Goal: Task Accomplishment & Management: Manage account settings

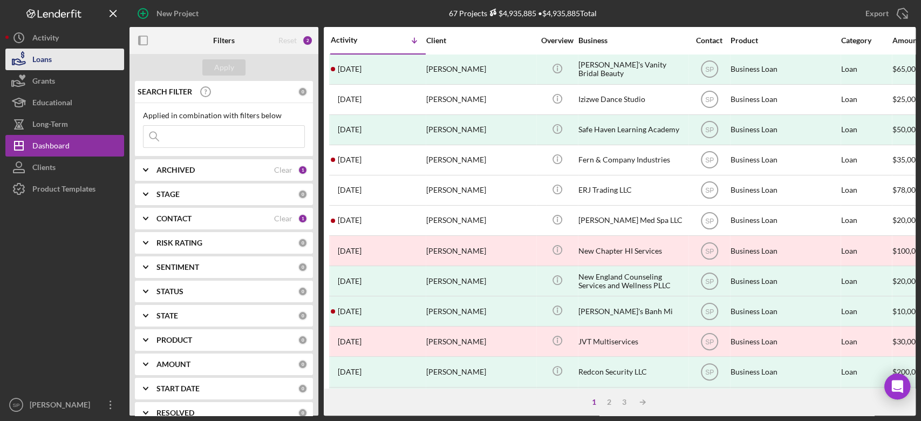
click at [41, 59] on div "Loans" at bounding box center [41, 61] width 19 height 24
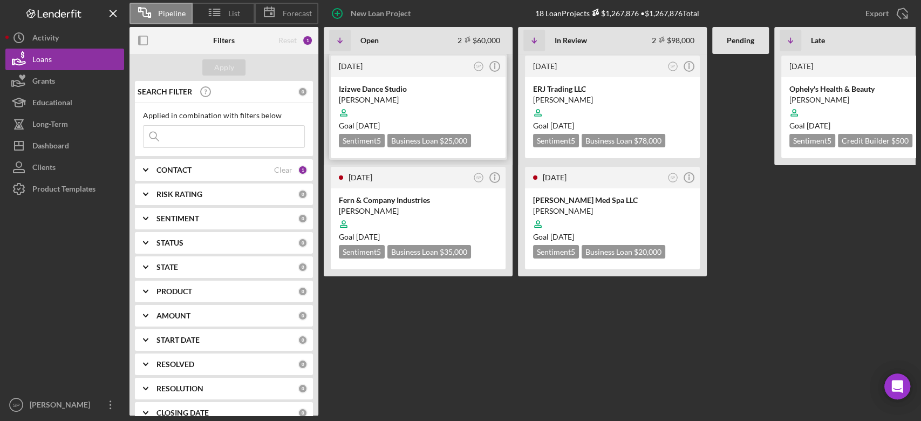
click at [382, 96] on div "[PERSON_NAME]" at bounding box center [418, 99] width 159 height 11
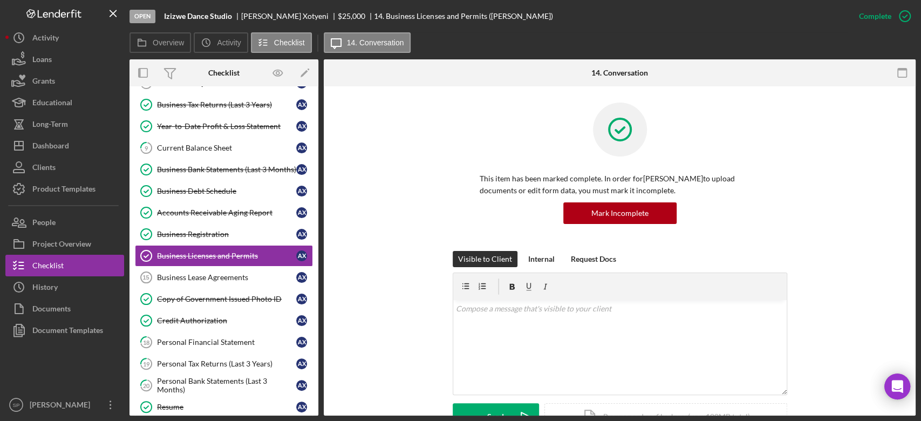
scroll to position [302, 0]
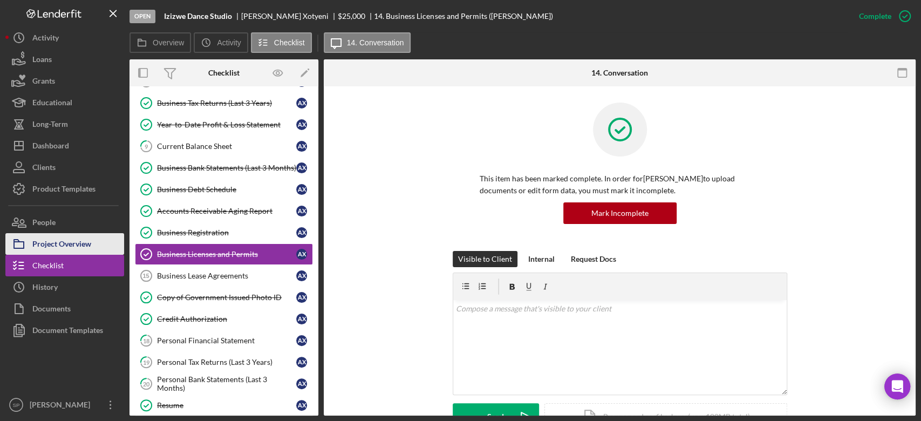
click at [65, 242] on div "Project Overview" at bounding box center [61, 245] width 59 height 24
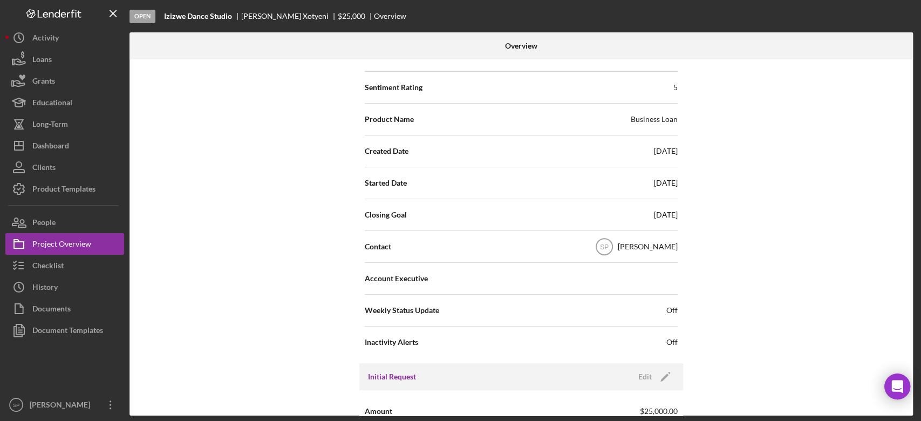
scroll to position [216, 0]
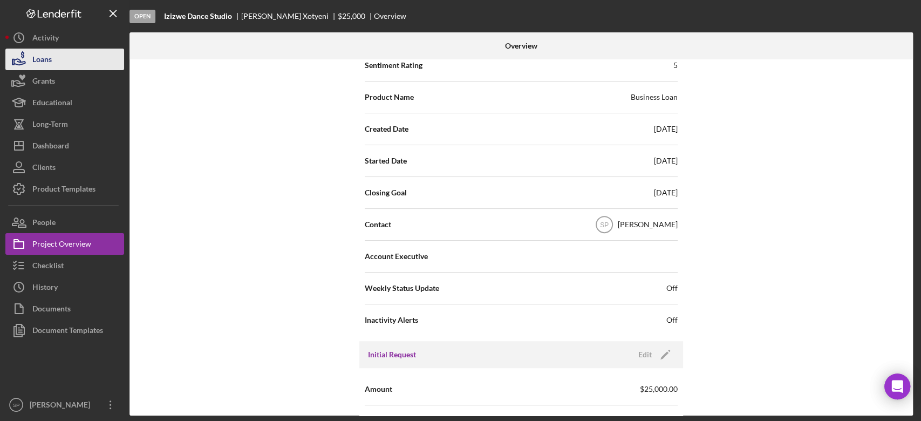
click at [59, 63] on button "Loans" at bounding box center [64, 60] width 119 height 22
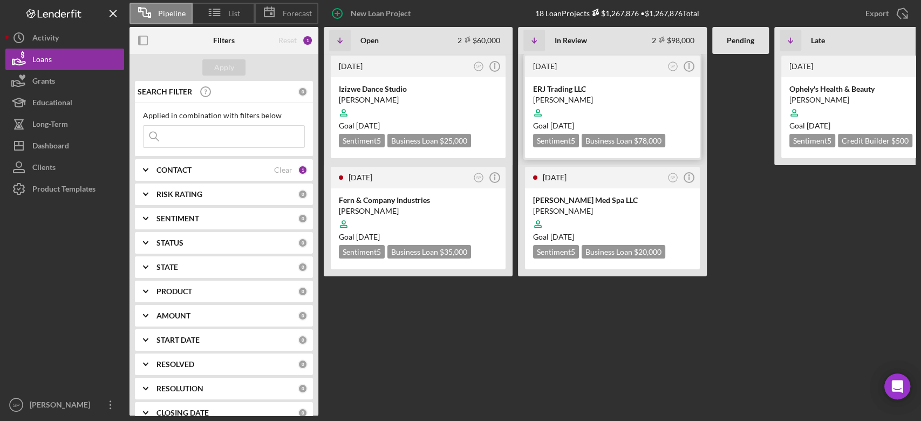
click at [581, 92] on div "ERJ Trading LLC" at bounding box center [612, 89] width 159 height 11
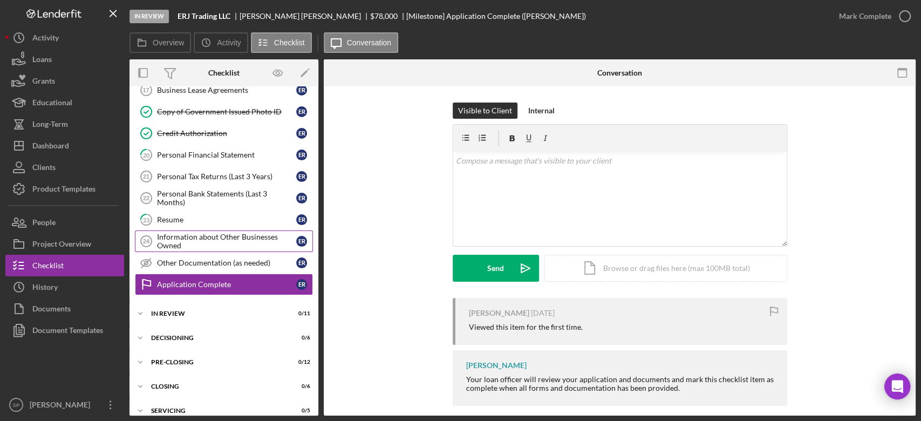
scroll to position [494, 0]
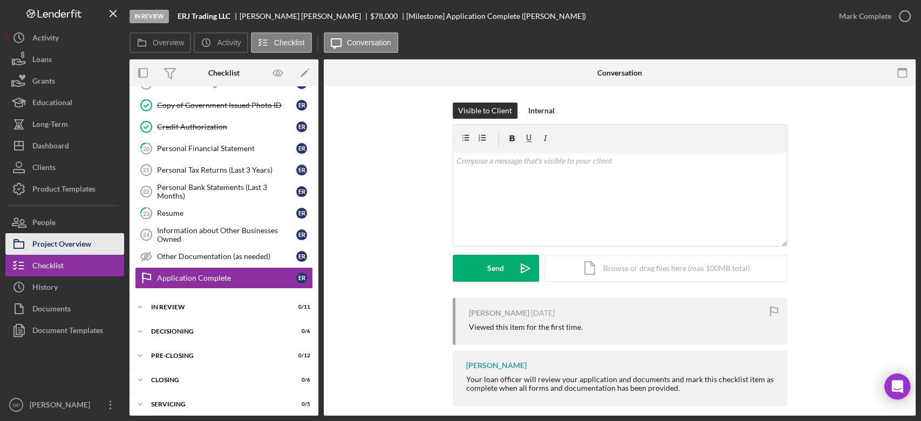
click at [57, 239] on div "Project Overview" at bounding box center [61, 245] width 59 height 24
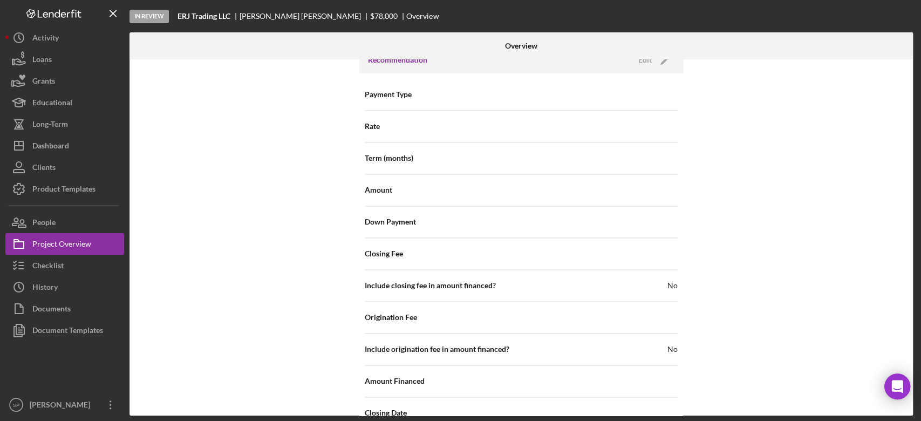
scroll to position [864, 0]
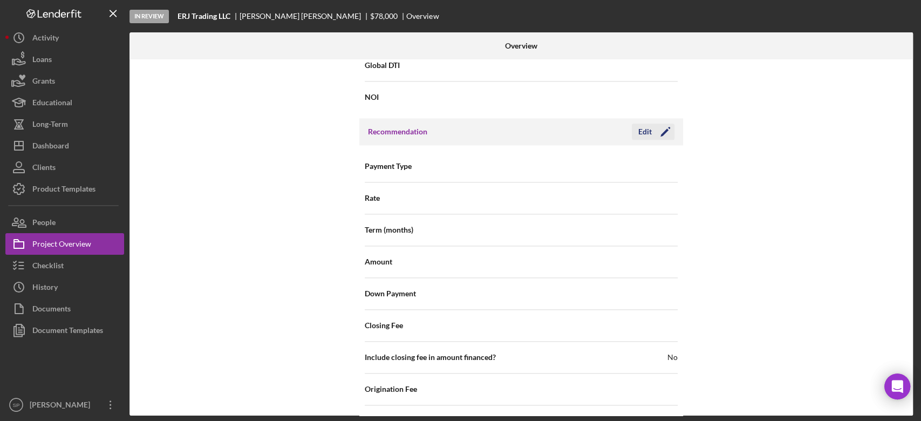
click at [667, 134] on icon "Icon/Edit" at bounding box center [665, 131] width 27 height 27
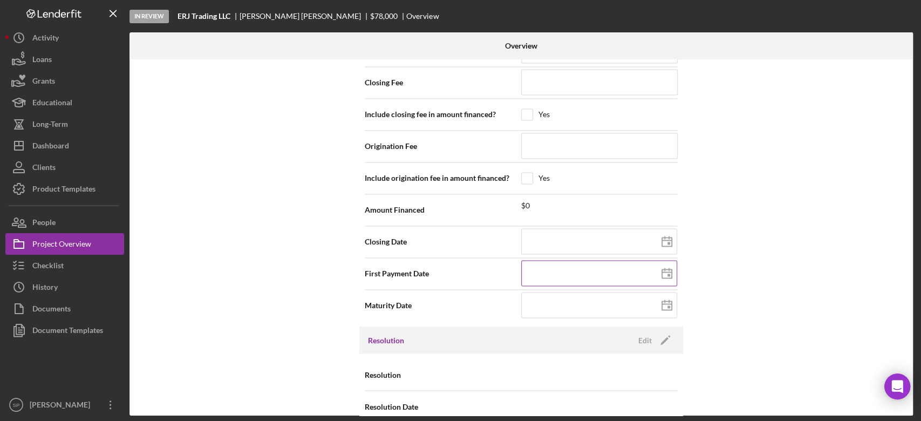
scroll to position [1122, 0]
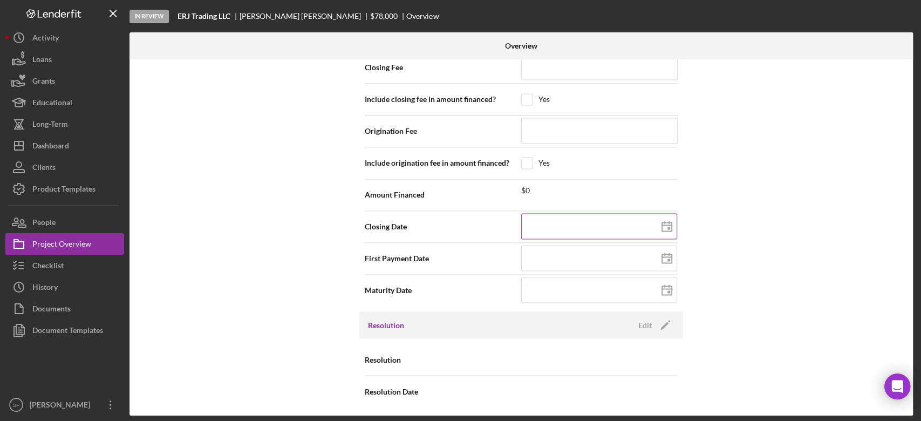
click at [665, 225] on icon at bounding box center [667, 226] width 27 height 27
type input "[DATE]"
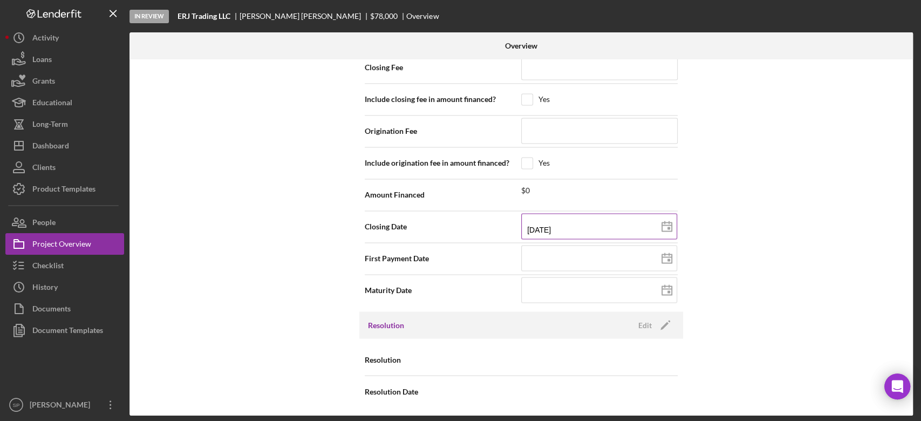
type input "[DATE]"
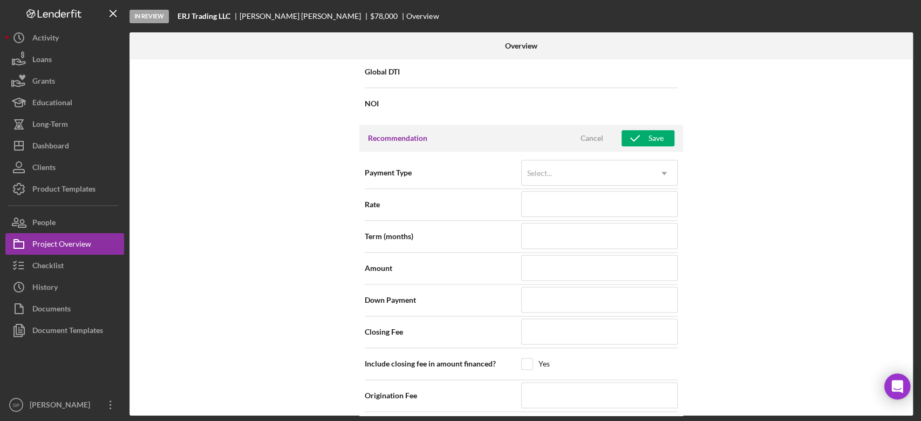
scroll to position [690, 0]
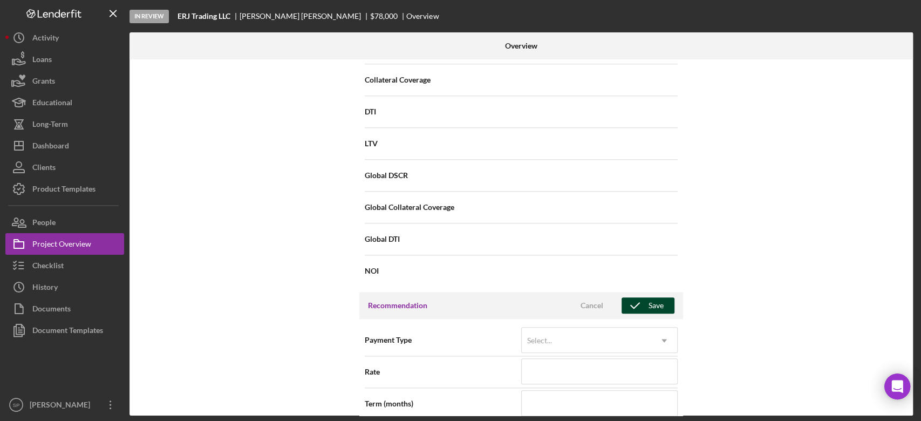
click at [659, 297] on div "Save" at bounding box center [656, 305] width 15 height 16
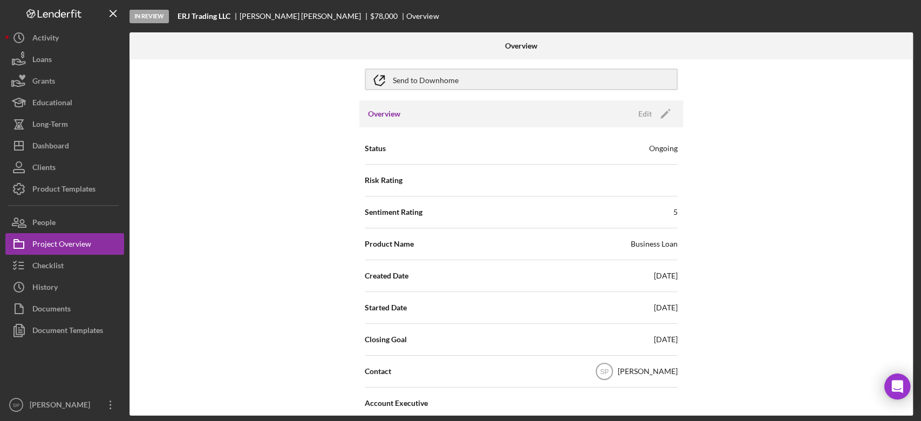
scroll to position [0, 0]
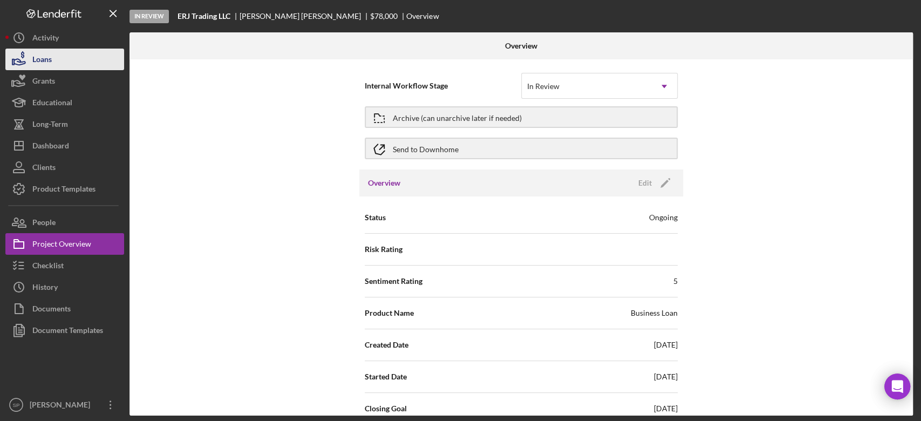
click at [49, 52] on div "Loans" at bounding box center [41, 61] width 19 height 24
